Goal: Task Accomplishment & Management: Use online tool/utility

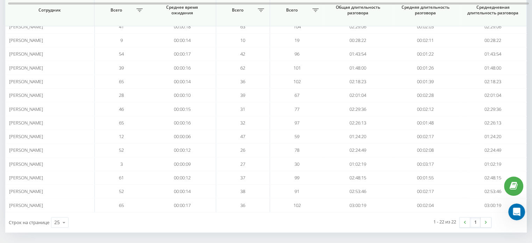
scroll to position [231, 0]
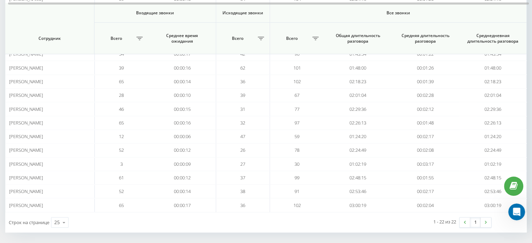
click at [470, 217] on link "1" at bounding box center [475, 222] width 10 height 10
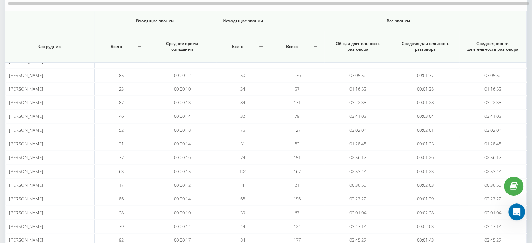
scroll to position [140, 0]
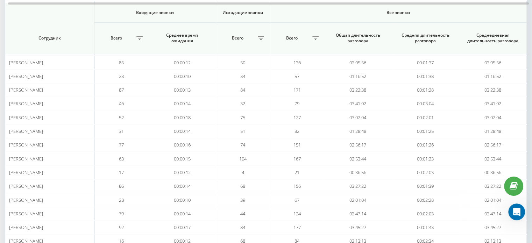
drag, startPoint x: 467, startPoint y: 20, endPoint x: 537, endPoint y: 89, distance: 97.9
click at [467, 20] on th "Все звонки" at bounding box center [398, 13] width 257 height 20
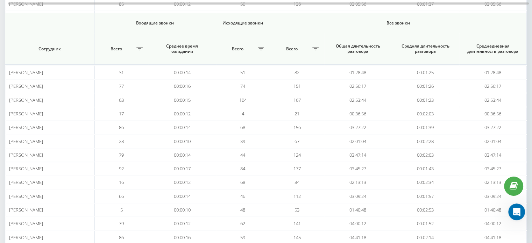
scroll to position [215, 0]
